Goal: Navigation & Orientation: Go to known website

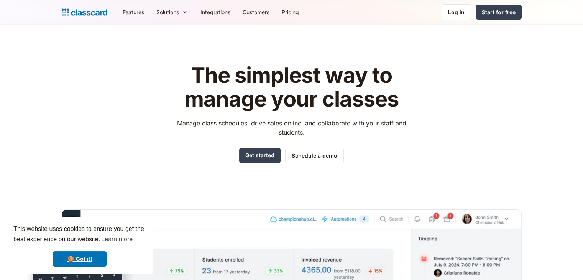
click at [460, 16] on link "Log in" at bounding box center [457, 12] width 30 height 16
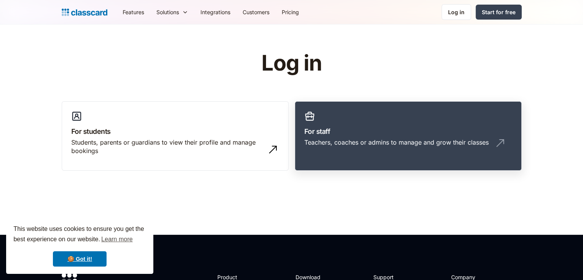
click at [382, 136] on link "For staff Teachers, coaches or admins to manage and grow their classes" at bounding box center [408, 136] width 227 height 70
